Goal: Navigation & Orientation: Find specific page/section

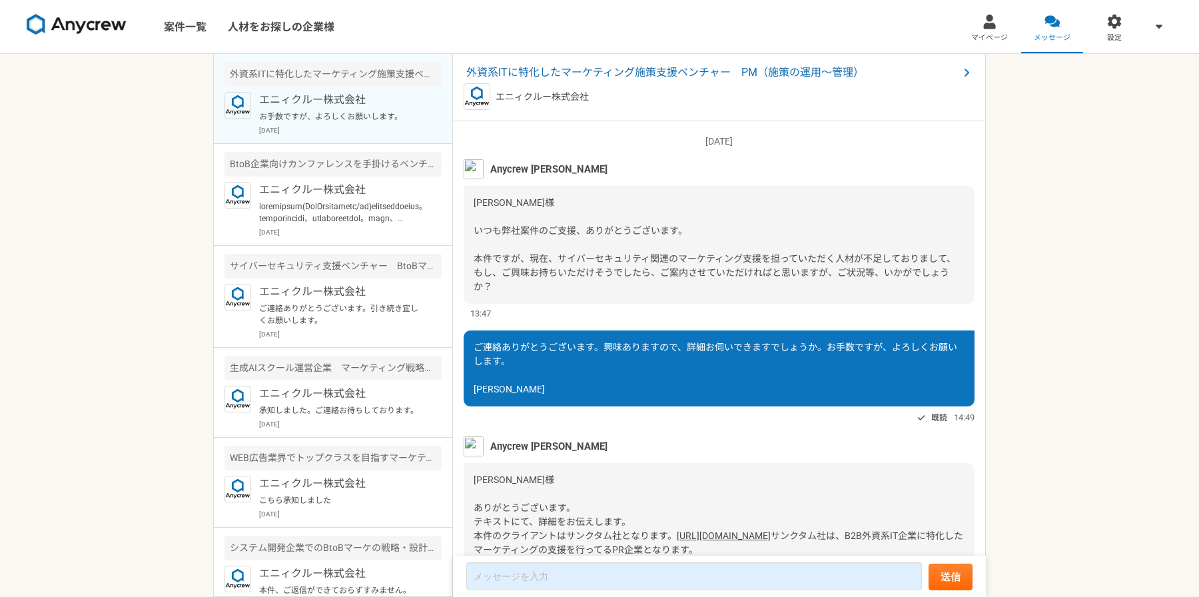
scroll to position [1384, 0]
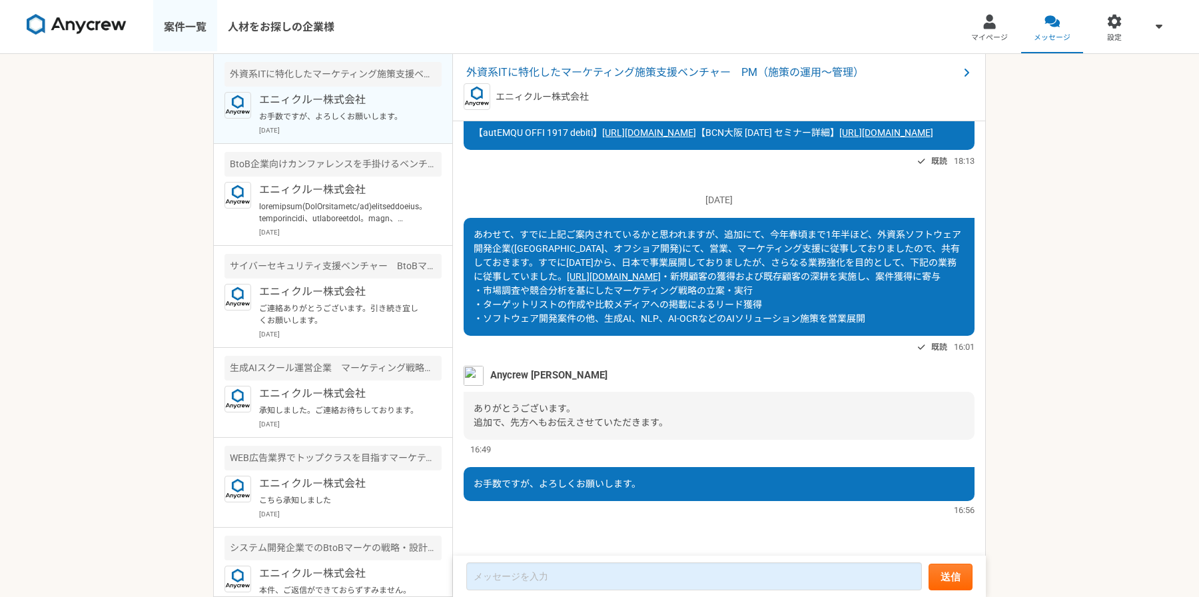
click at [198, 27] on link "案件一覧" at bounding box center [185, 26] width 64 height 53
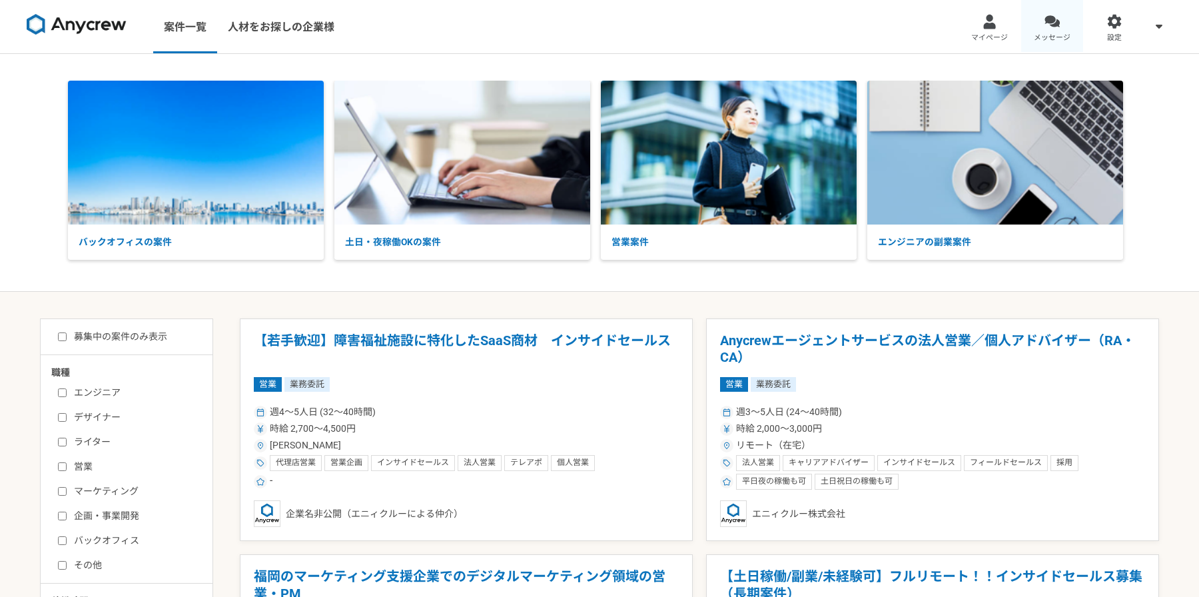
click at [1049, 30] on link "メッセージ" at bounding box center [1052, 26] width 63 height 53
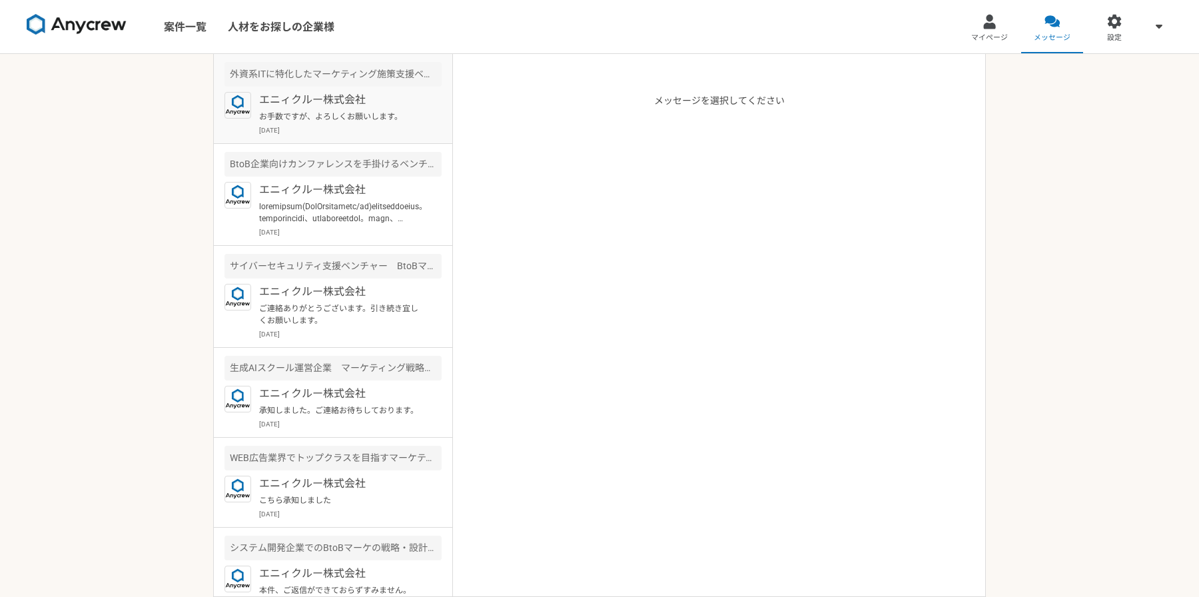
click at [370, 113] on p "お手数ですが、よろしくお願いします。" at bounding box center [341, 117] width 165 height 12
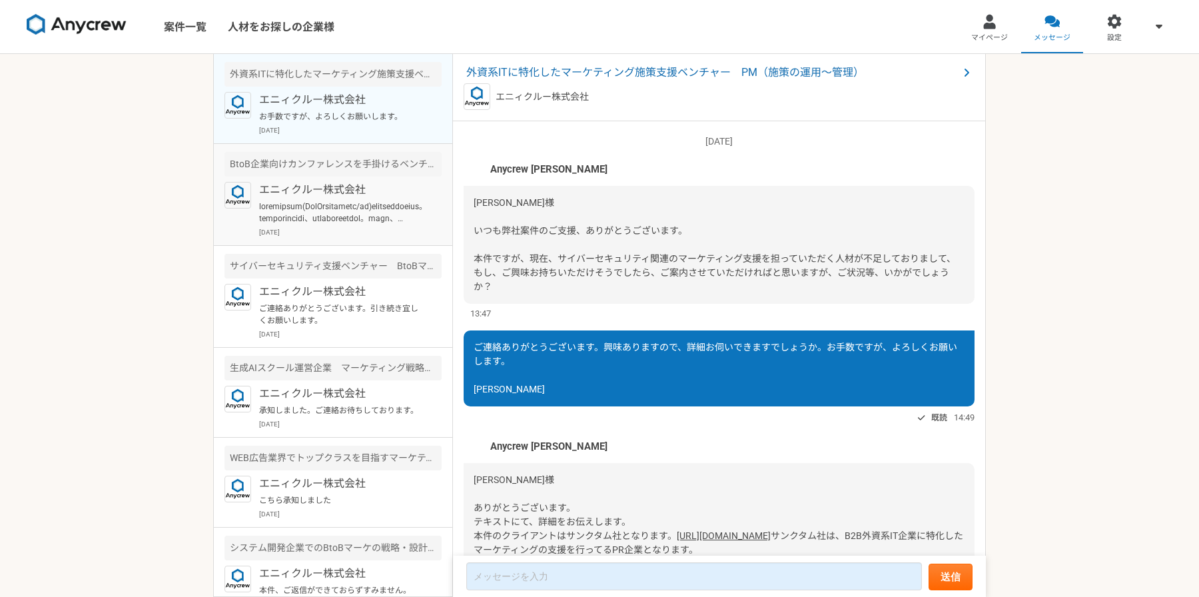
scroll to position [1384, 0]
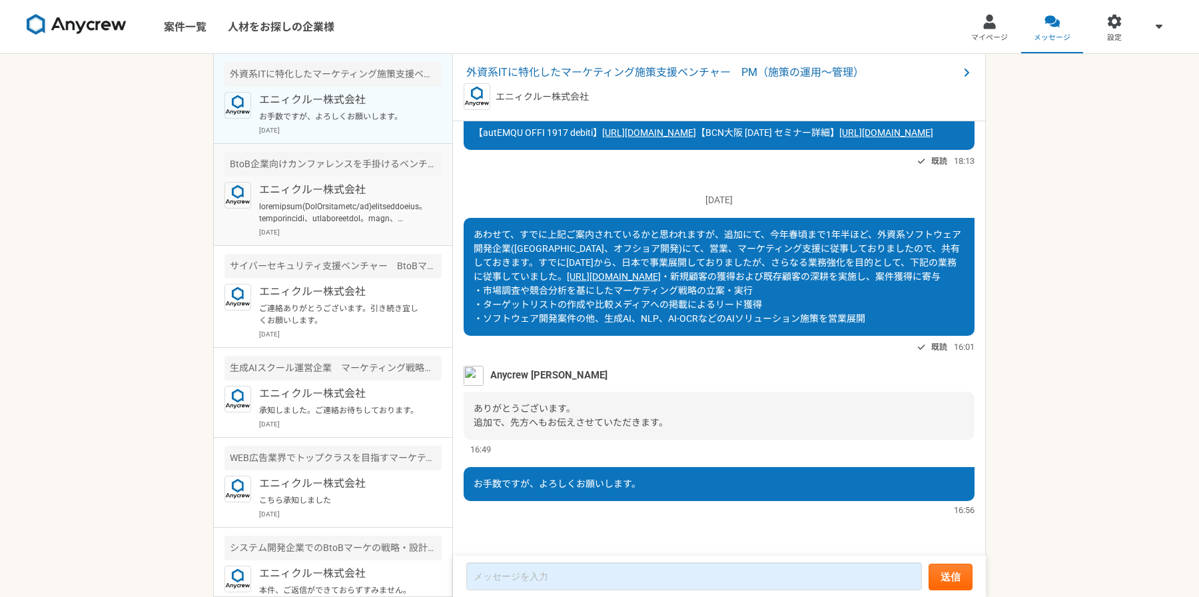
click at [358, 205] on p at bounding box center [341, 213] width 165 height 24
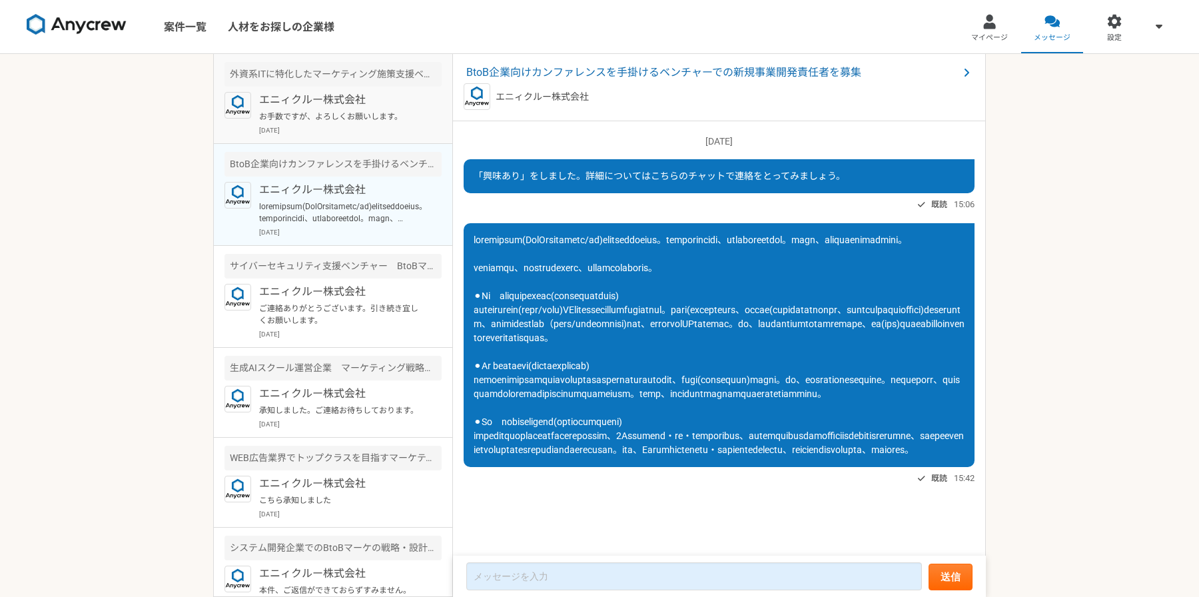
scroll to position [67, 0]
click at [336, 130] on p "[DATE]" at bounding box center [350, 130] width 183 height 10
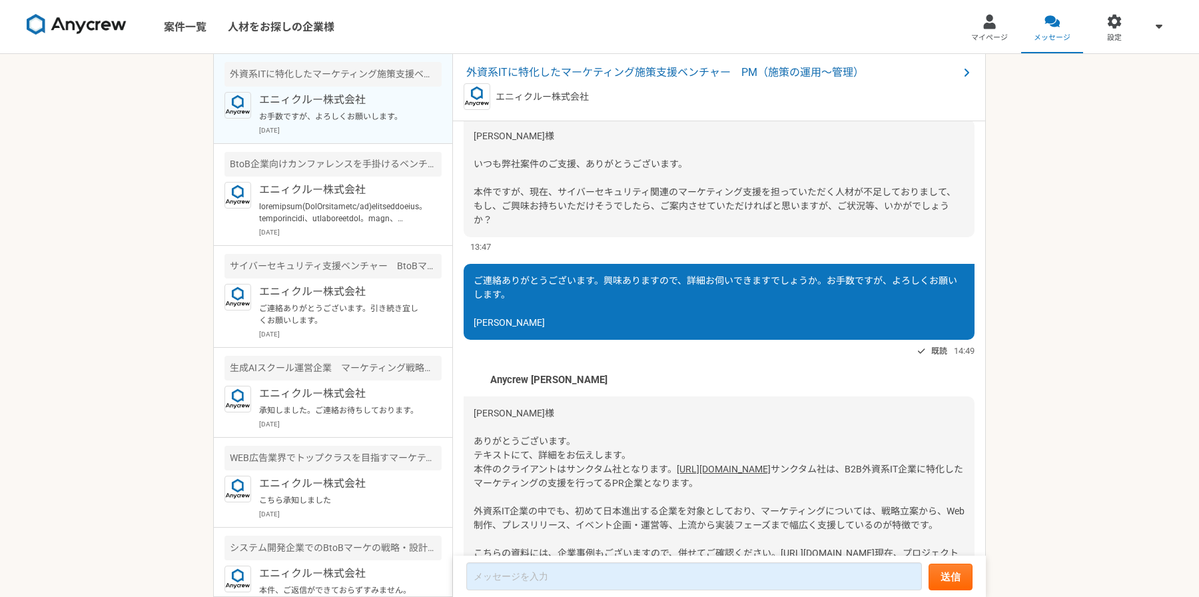
scroll to position [1384, 0]
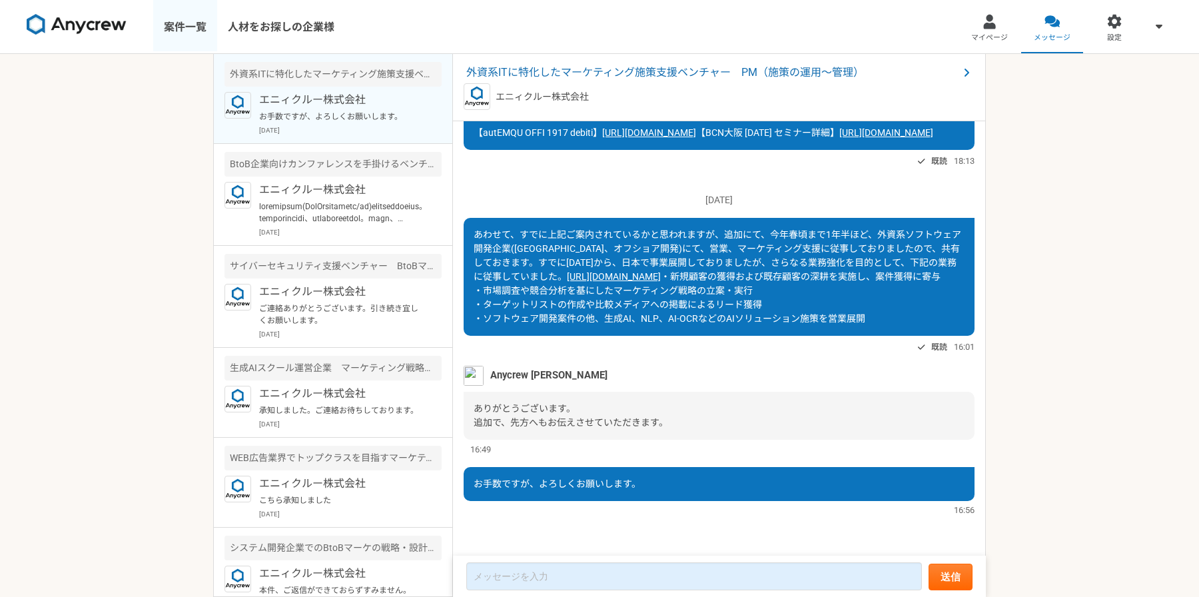
click at [198, 34] on link "案件一覧" at bounding box center [185, 26] width 64 height 53
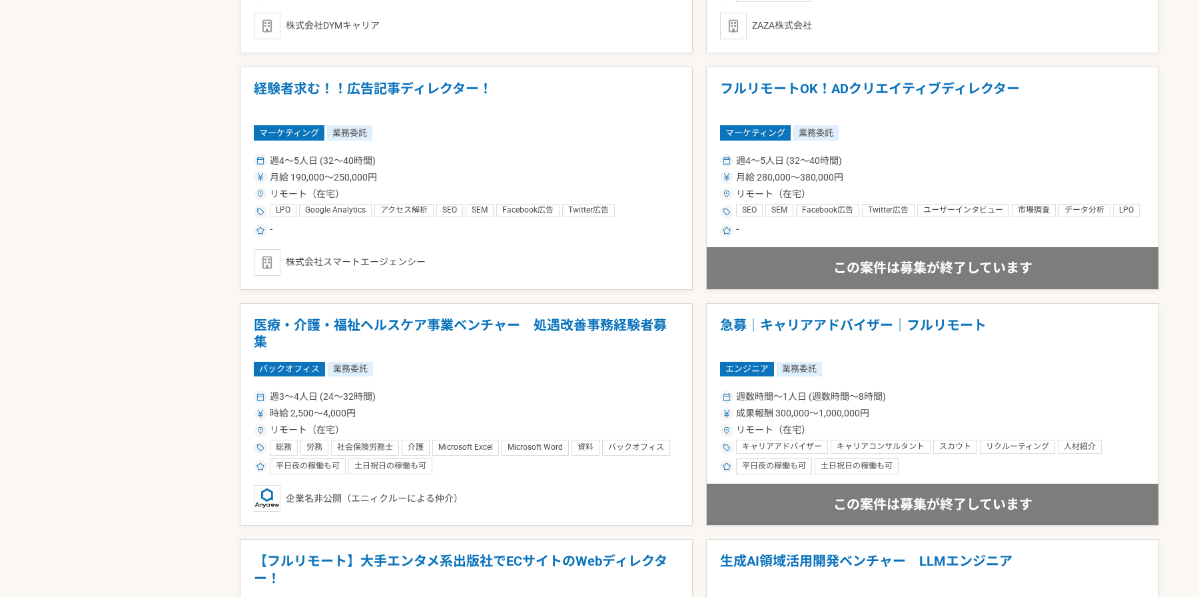
scroll to position [2292, 0]
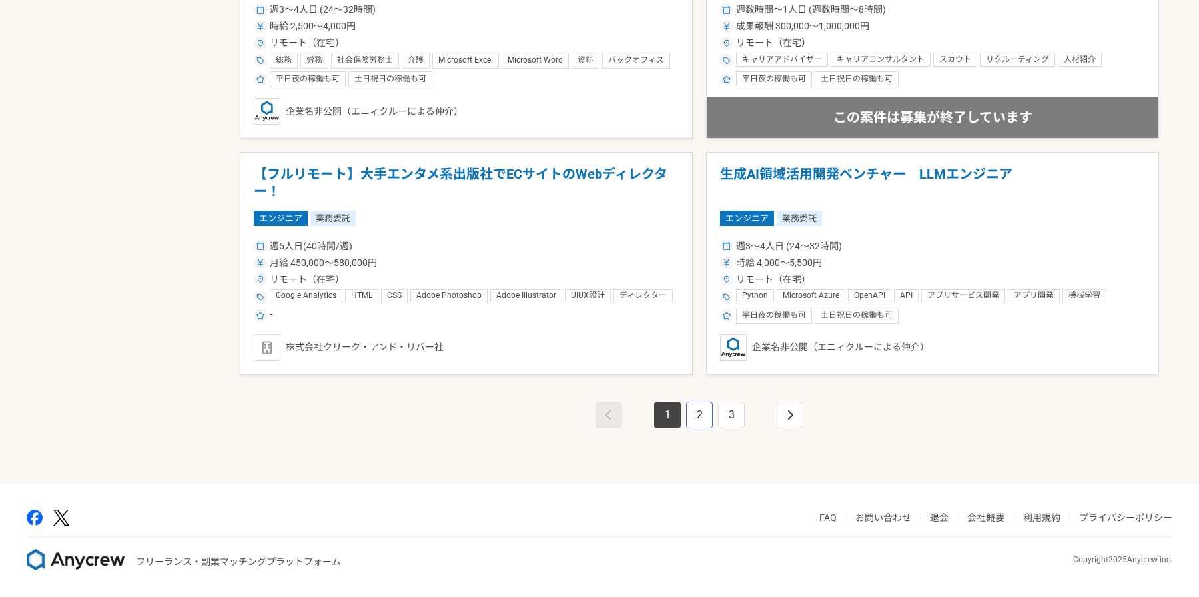
click at [696, 414] on link "2" at bounding box center [699, 415] width 27 height 27
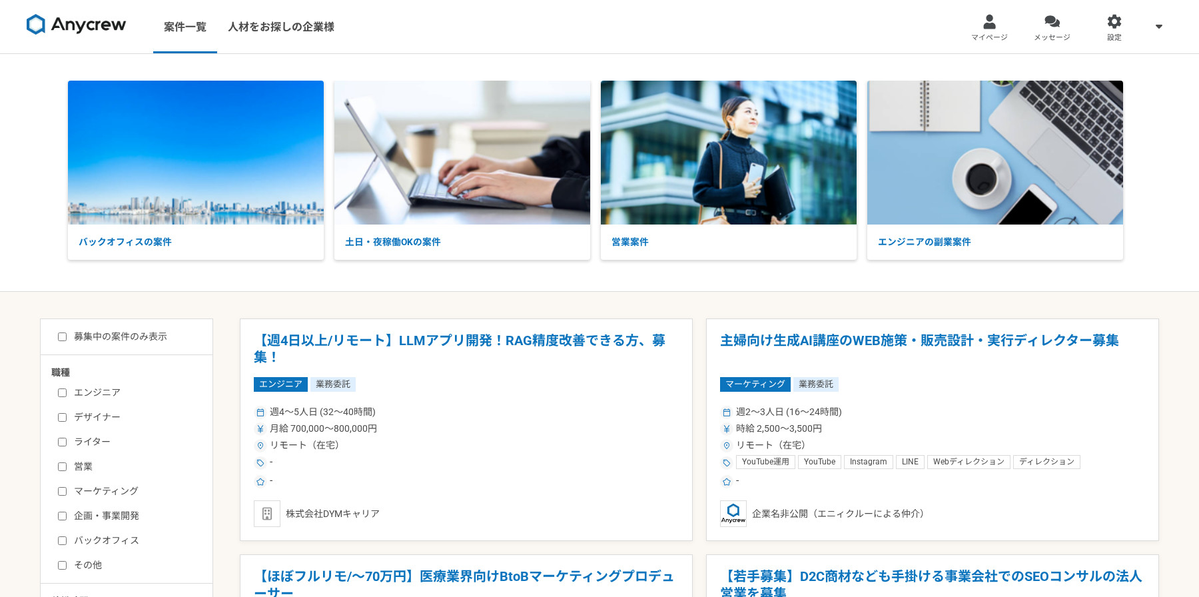
click at [103, 25] on img at bounding box center [77, 24] width 100 height 21
